Goal: Find specific page/section: Find specific page/section

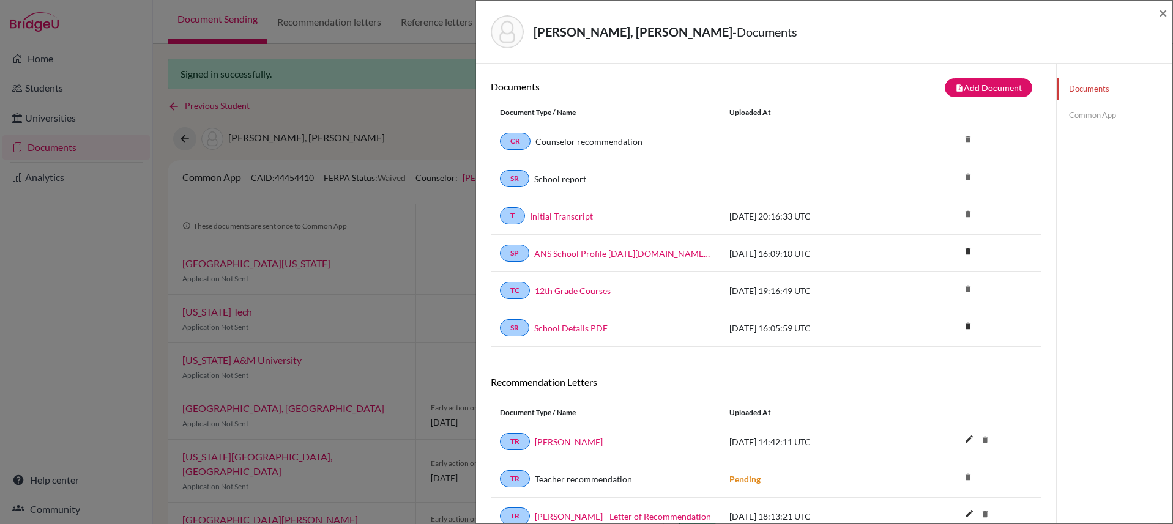
drag, startPoint x: 693, startPoint y: 32, endPoint x: 526, endPoint y: 32, distance: 166.4
click at [526, 32] on div "Ortiz Stoessel, Sebastian Jose - Documents" at bounding box center [820, 31] width 658 height 33
copy div "[PERSON_NAME], [PERSON_NAME]"
click at [1166, 13] on span "×" at bounding box center [1163, 13] width 9 height 18
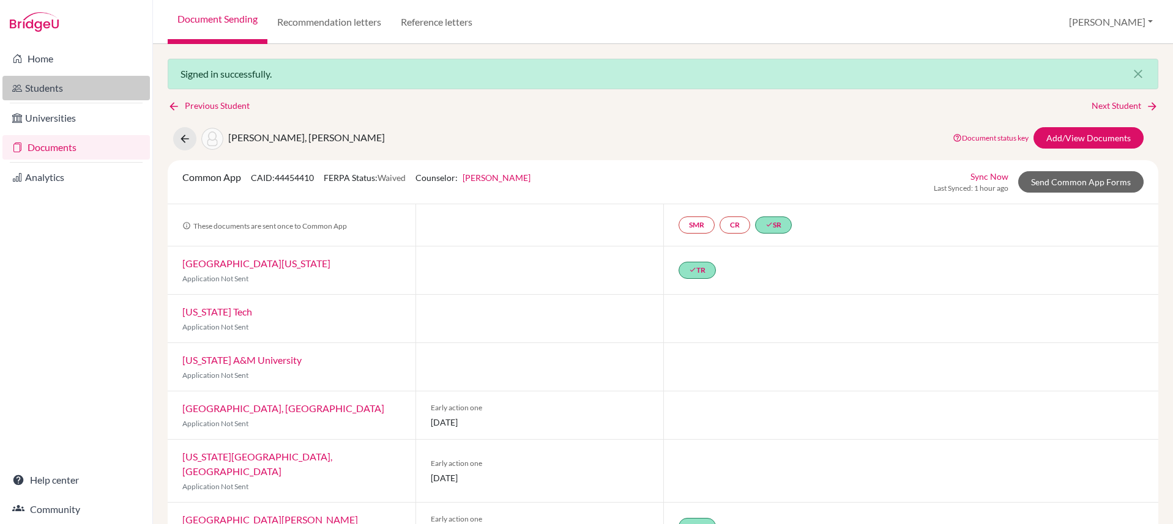
click at [65, 83] on link "Students" at bounding box center [75, 88] width 147 height 24
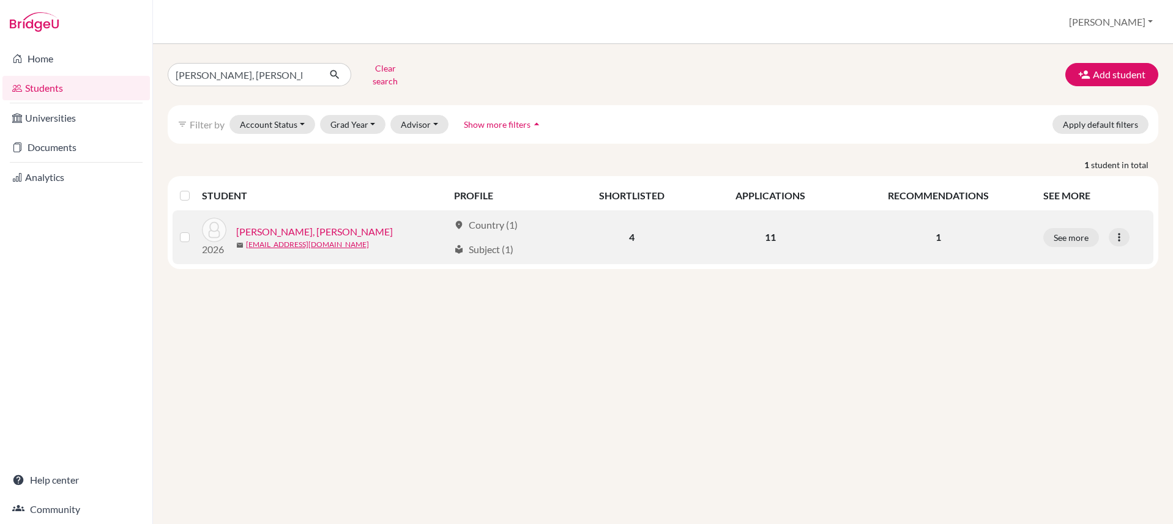
click at [296, 225] on link "[PERSON_NAME], [PERSON_NAME]" at bounding box center [314, 232] width 157 height 15
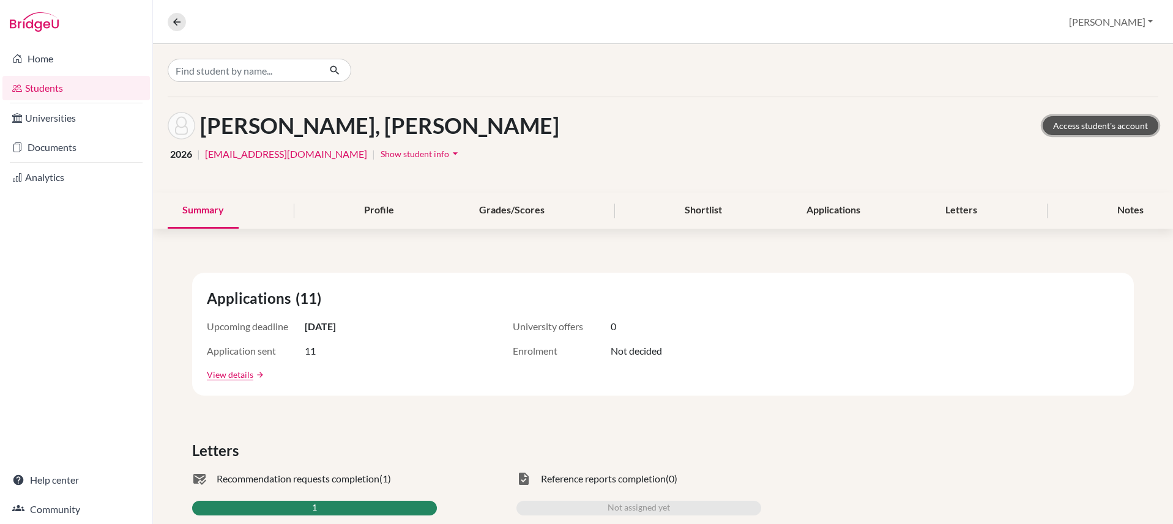
click at [1100, 130] on link "Access student's account" at bounding box center [1101, 125] width 116 height 19
